Goal: Information Seeking & Learning: Find specific fact

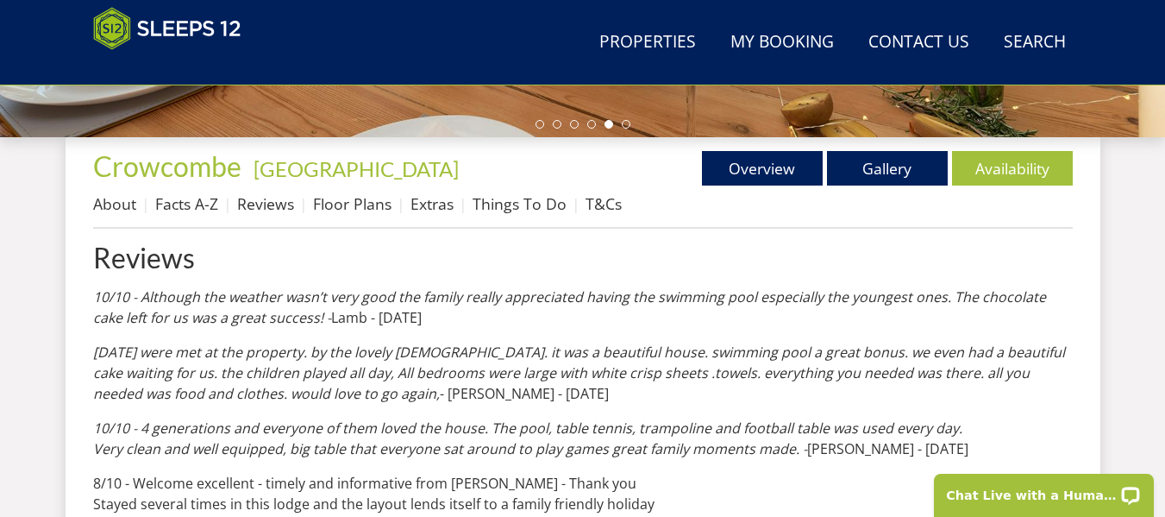
scroll to position [612, 0]
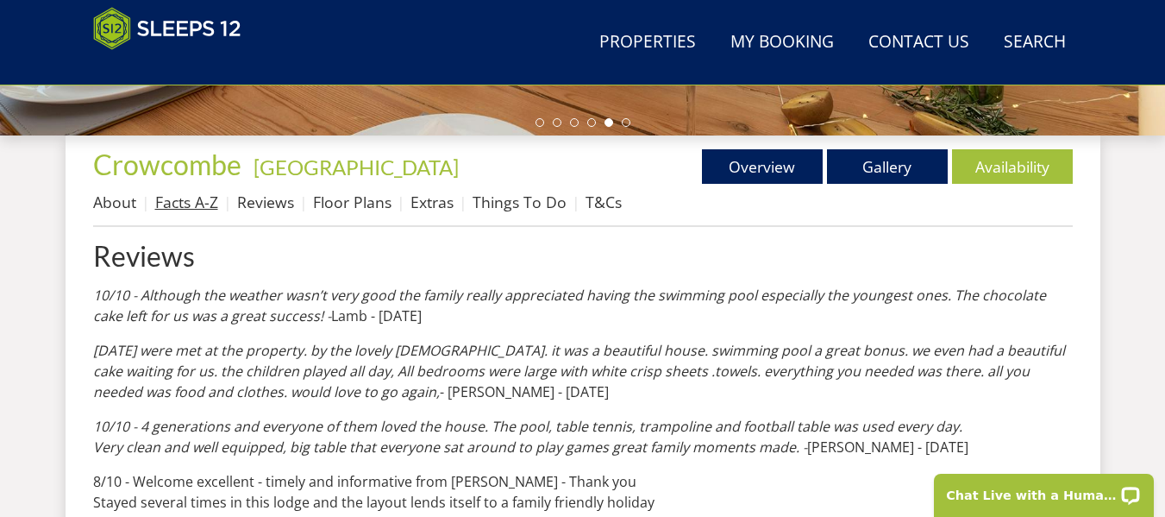
click at [202, 199] on link "Facts A-Z" at bounding box center [186, 201] width 63 height 21
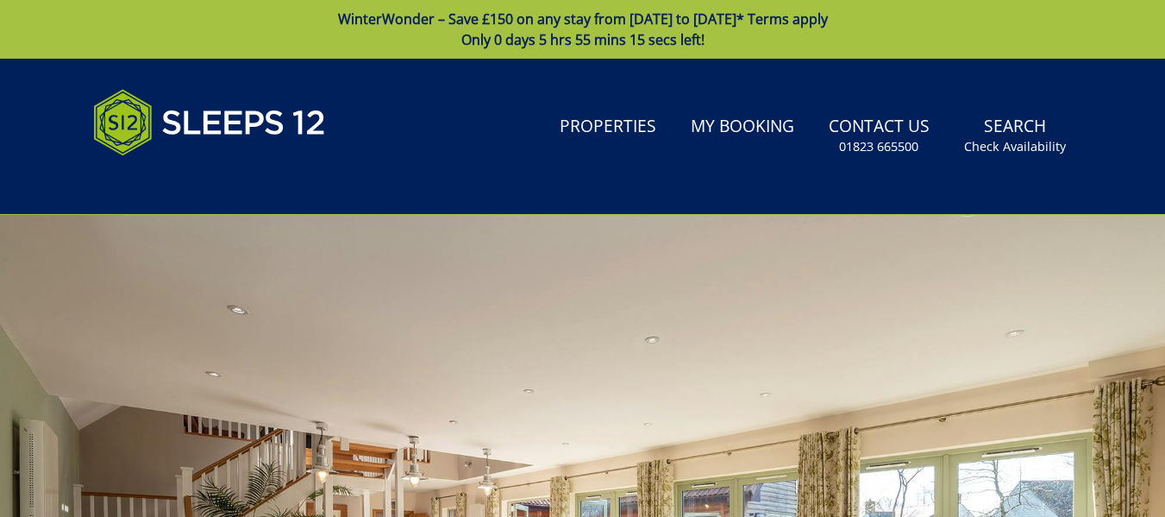
click at [354, 308] on div at bounding box center [582, 517] width 1165 height 604
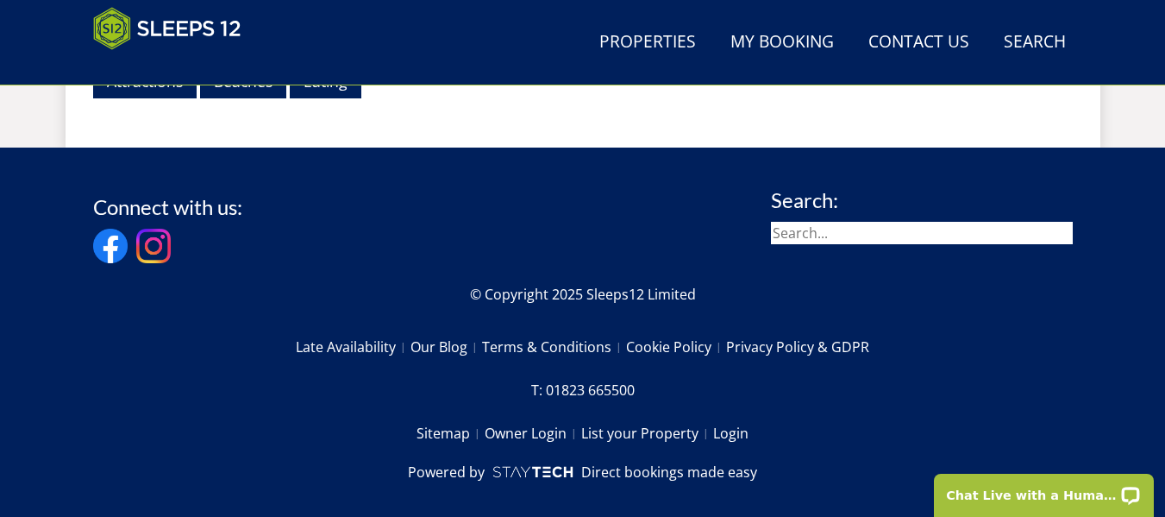
scroll to position [1469, 0]
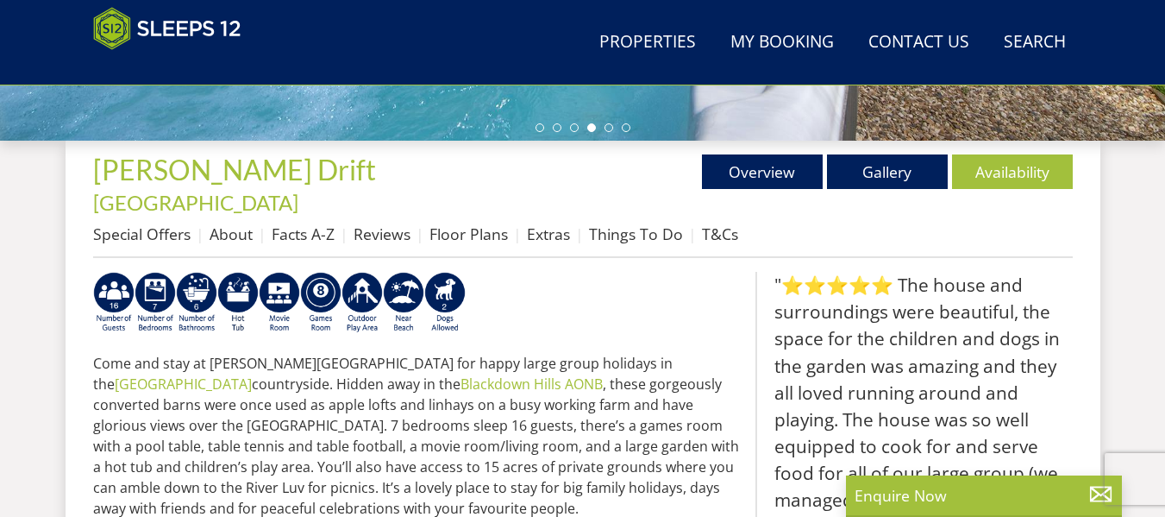
scroll to position [650, 0]
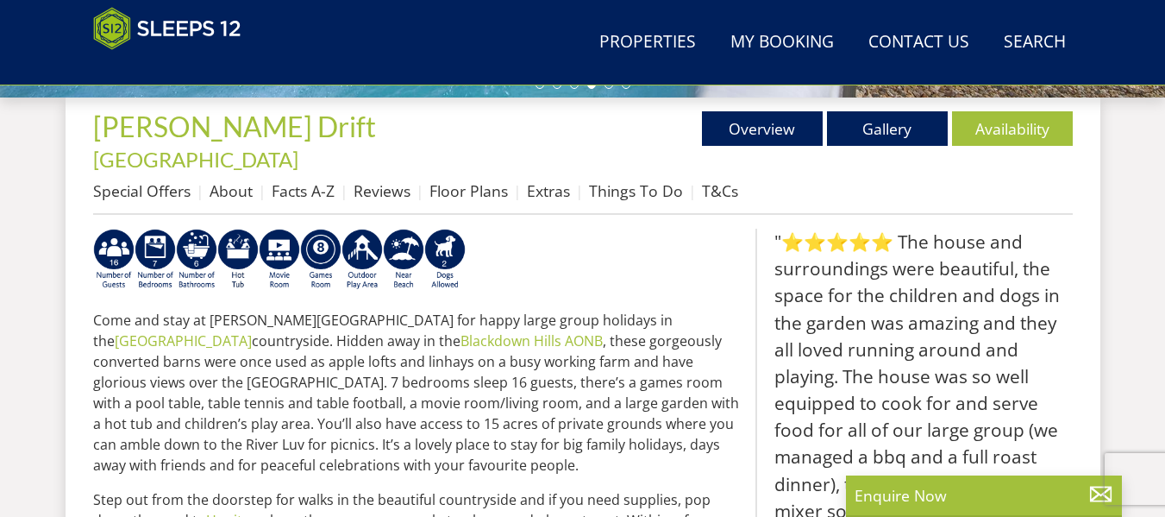
click at [388, 123] on h1 "[PERSON_NAME] Drift - [GEOGRAPHIC_DATA]" at bounding box center [338, 141] width 490 height 60
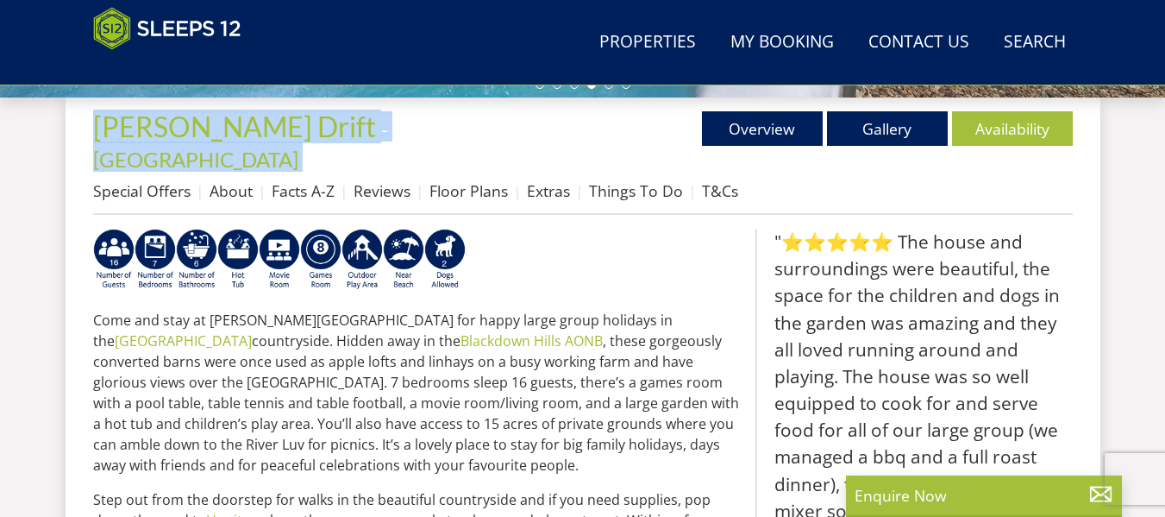
click at [388, 123] on h1 "[PERSON_NAME] Drift - [GEOGRAPHIC_DATA]" at bounding box center [338, 141] width 490 height 60
copy div "[PERSON_NAME] Drift - [GEOGRAPHIC_DATA]"
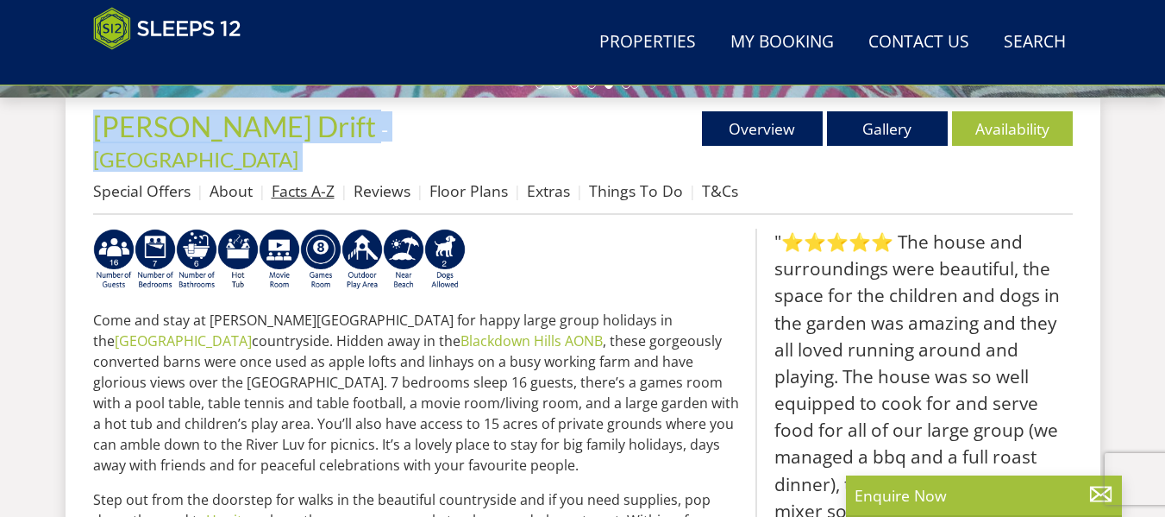
click at [285, 180] on link "Facts A-Z" at bounding box center [303, 190] width 63 height 21
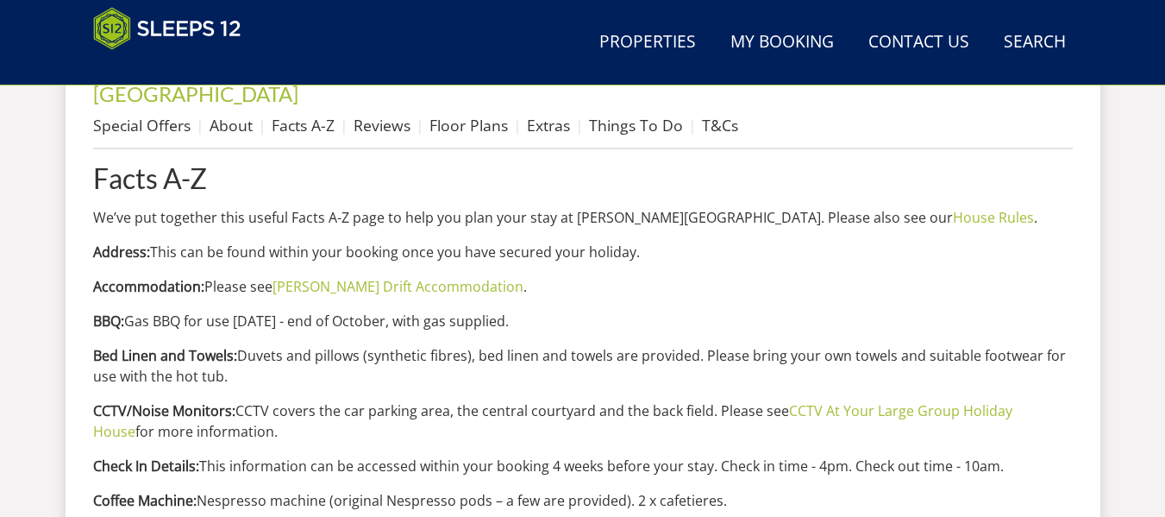
scroll to position [717, 0]
click at [168, 241] on p "Address: This can be found within your booking once you have secured your holid…" at bounding box center [583, 251] width 980 height 21
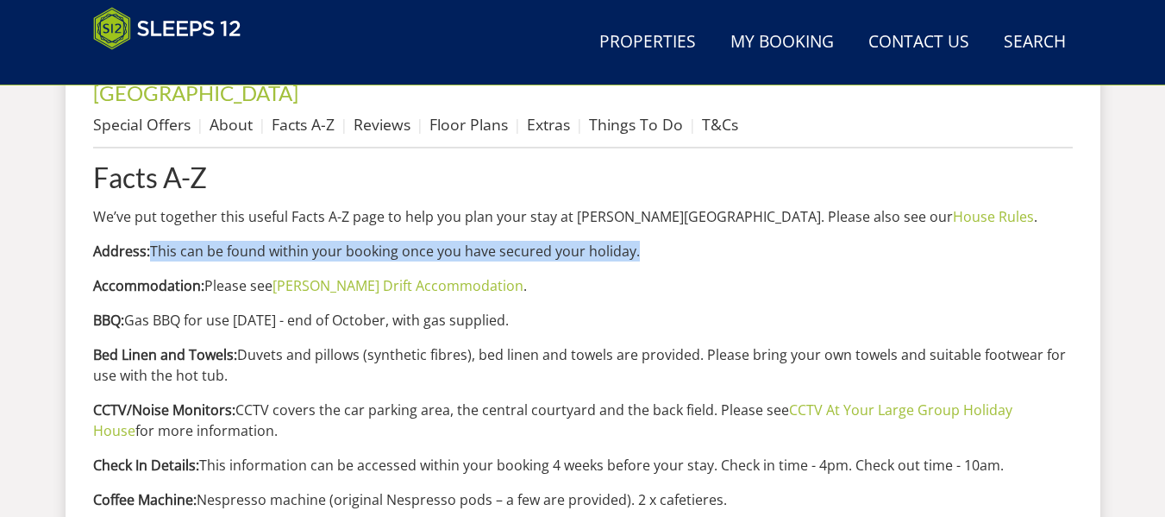
click at [657, 241] on p "Address: This can be found within your booking once you have secured your holid…" at bounding box center [583, 251] width 980 height 21
copy div "This can be found within your booking once you have secured your holiday."
